Goal: Obtain resource: Download file/media

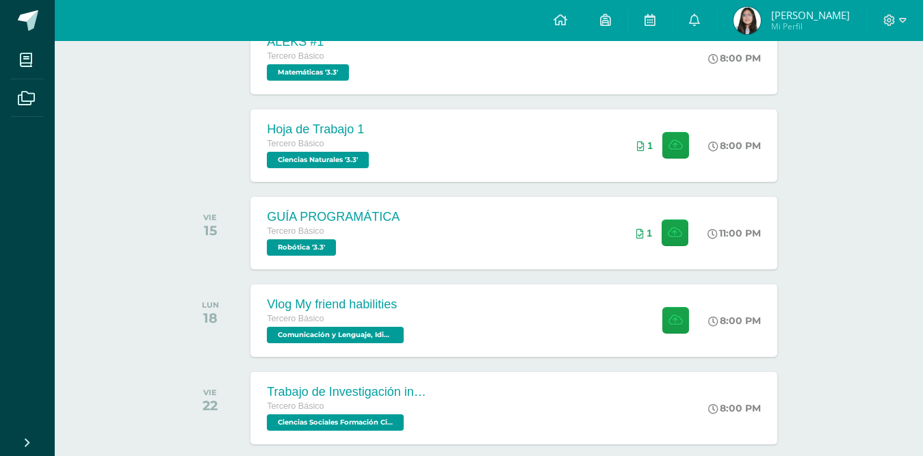
scroll to position [439, 0]
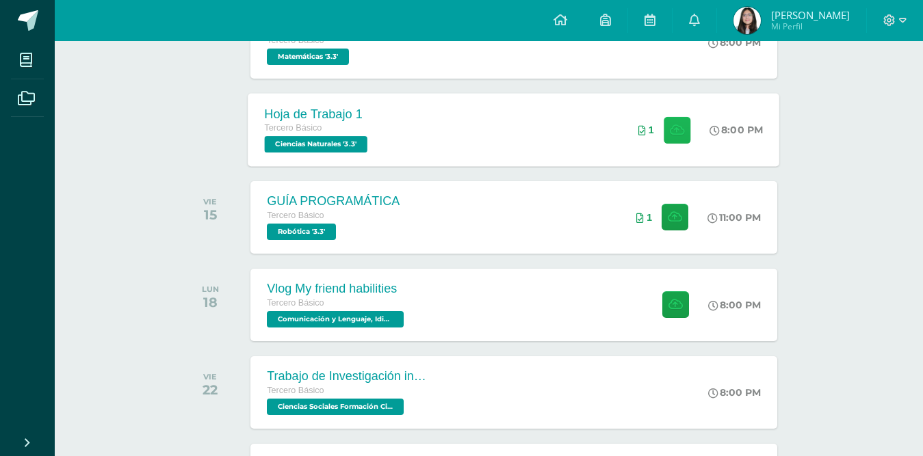
click at [668, 116] on button at bounding box center [676, 129] width 27 height 27
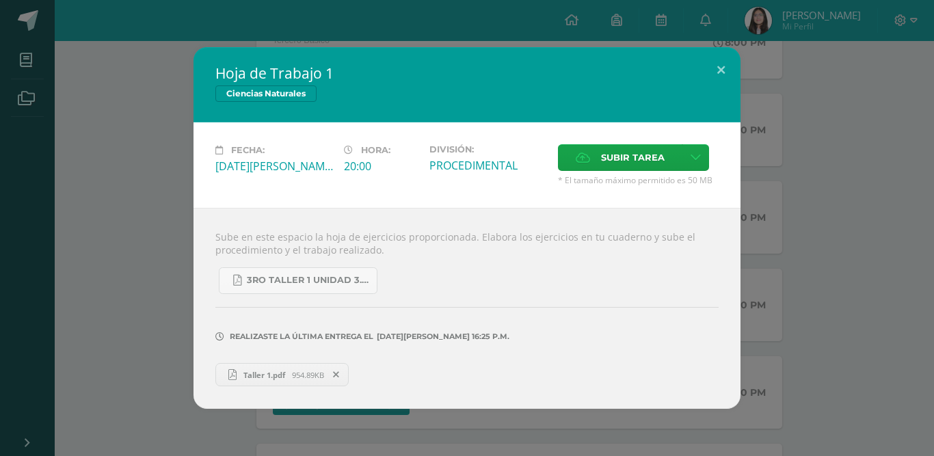
click at [241, 375] on span "Taller 1.pdf" at bounding box center [264, 375] width 55 height 10
click at [717, 70] on button at bounding box center [721, 70] width 39 height 47
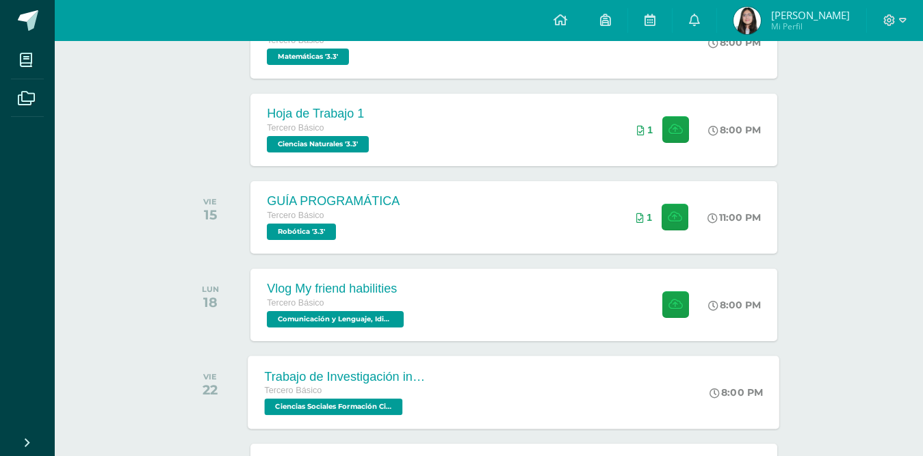
click at [354, 406] on span "Ciencias Sociales Formación Ciudadana e Interculturalidad '3.3'" at bounding box center [334, 407] width 138 height 16
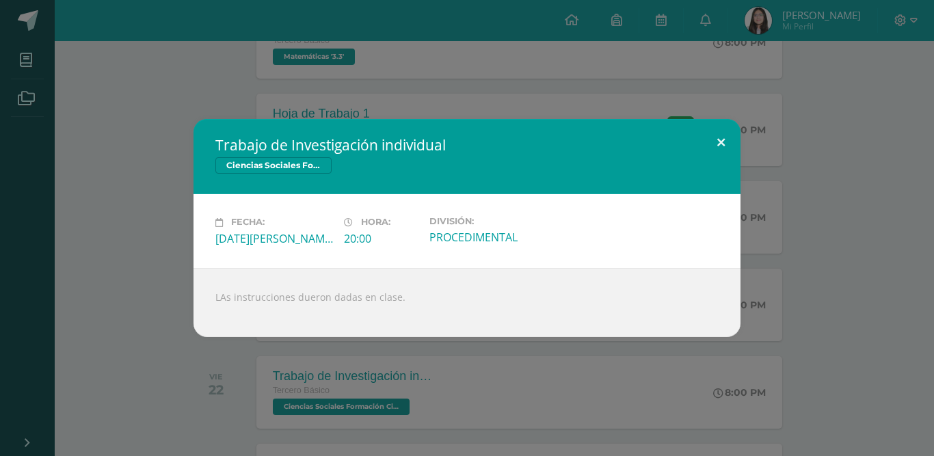
click at [712, 137] on button at bounding box center [721, 142] width 39 height 47
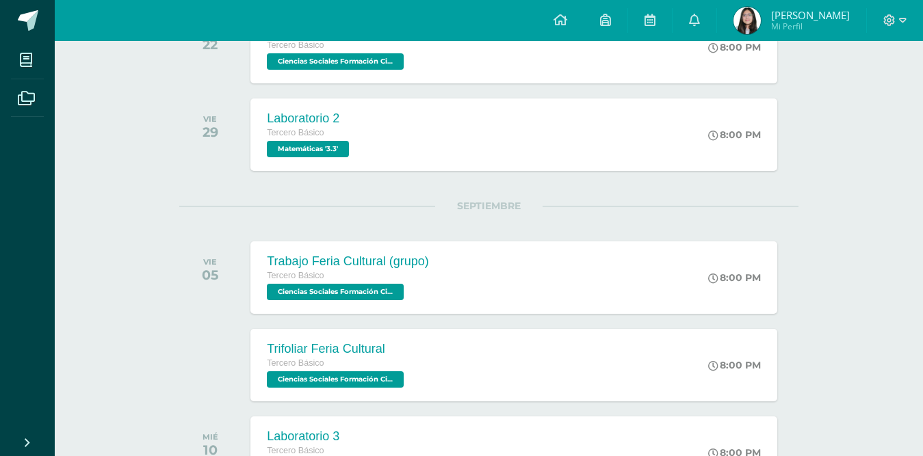
scroll to position [758, 0]
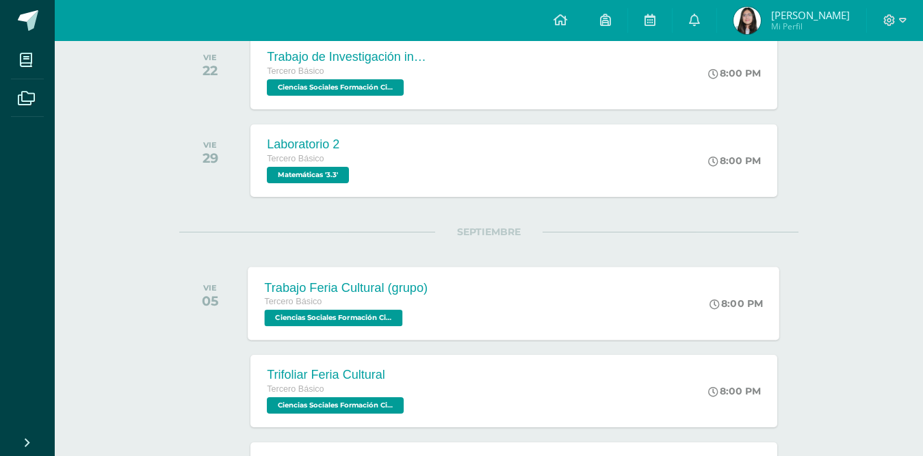
click at [395, 313] on span "Ciencias Sociales Formación Ciudadana e Interculturalidad '3.3'" at bounding box center [334, 318] width 138 height 16
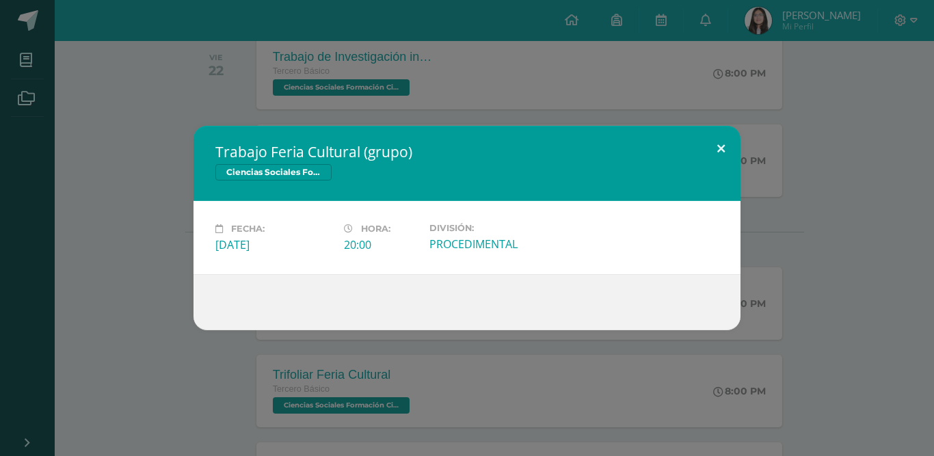
click at [724, 144] on button at bounding box center [721, 149] width 39 height 47
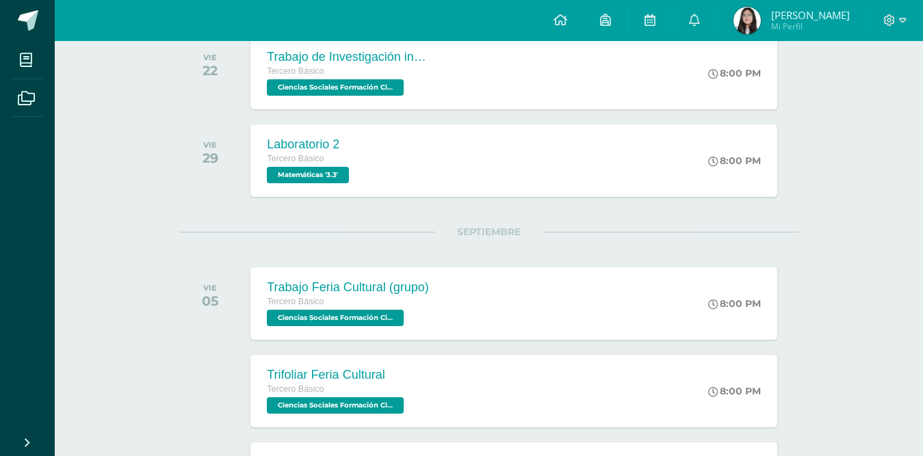
drag, startPoint x: 790, startPoint y: 79, endPoint x: 791, endPoint y: 72, distance: 6.9
click at [791, 72] on div "VIE 22 Trabajo de Investigación individual Tercero Básico Ciencias Sociales For…" at bounding box center [488, 73] width 619 height 77
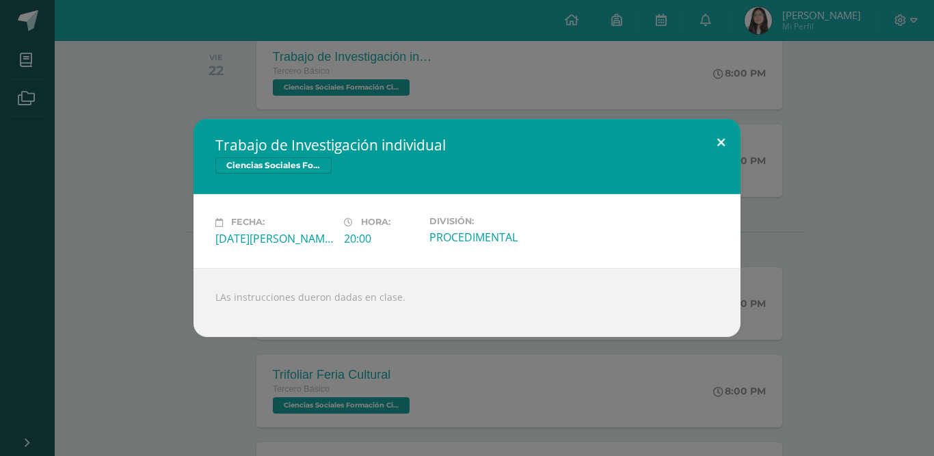
click at [727, 153] on button at bounding box center [721, 142] width 39 height 47
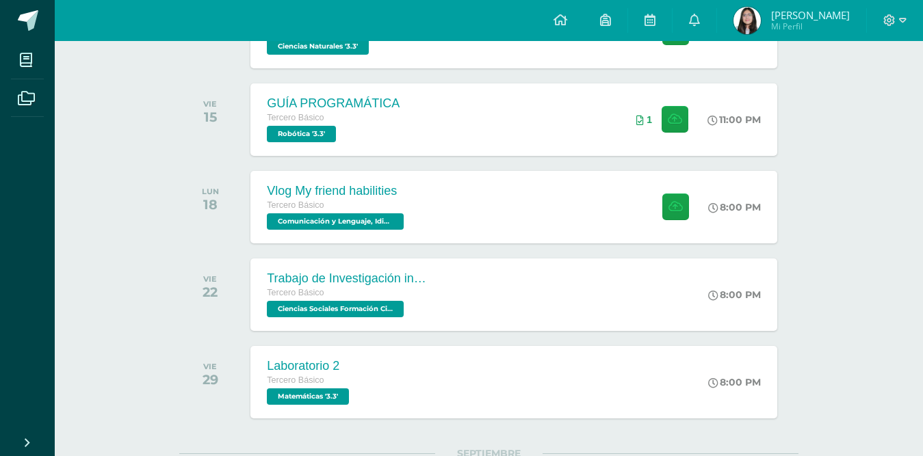
scroll to position [0, 0]
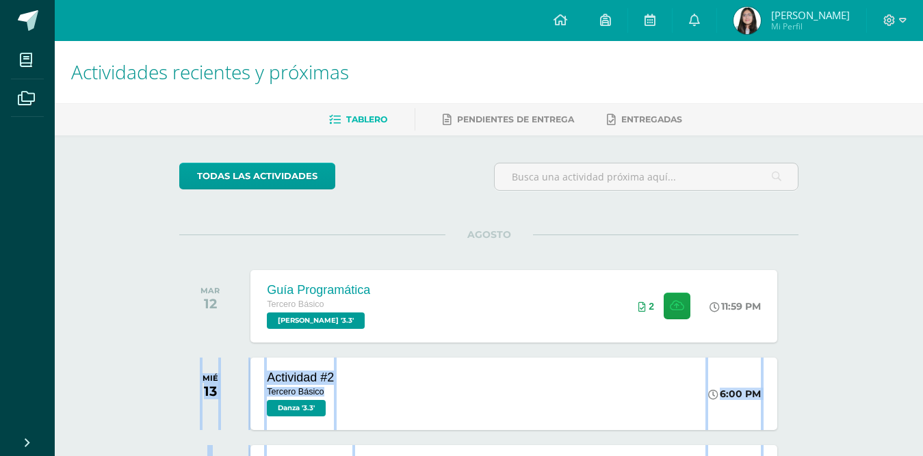
click at [406, 396] on div "Actividad #2 Tercero Básico Danza '3.3' 6:00 PM Actividad #2 [GEOGRAPHIC_DATA] …" at bounding box center [513, 393] width 531 height 73
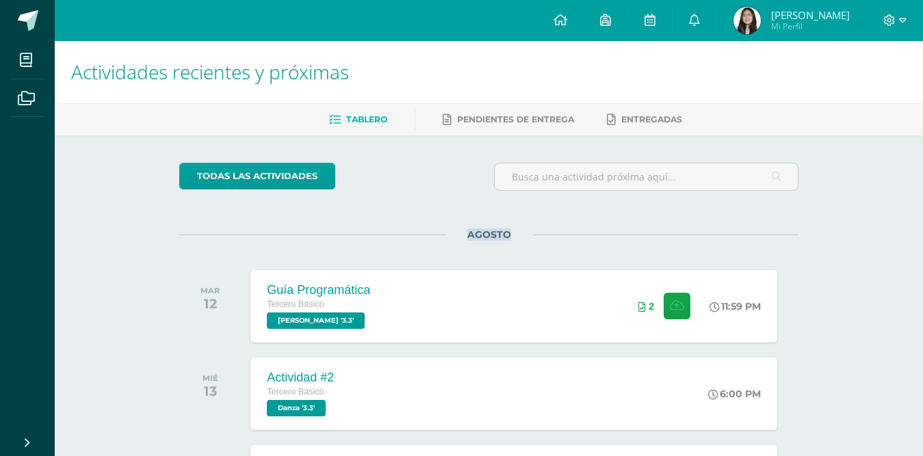
drag, startPoint x: 462, startPoint y: 230, endPoint x: 516, endPoint y: 237, distance: 55.2
click at [516, 237] on span "AGOSTO" at bounding box center [489, 234] width 88 height 12
click at [594, 237] on div "AGOSTO [DATE] Guía Programática Tercero Básico [PERSON_NAME] '3.3' 11:59 PM 2" at bounding box center [488, 290] width 619 height 110
